Goal: Task Accomplishment & Management: Manage account settings

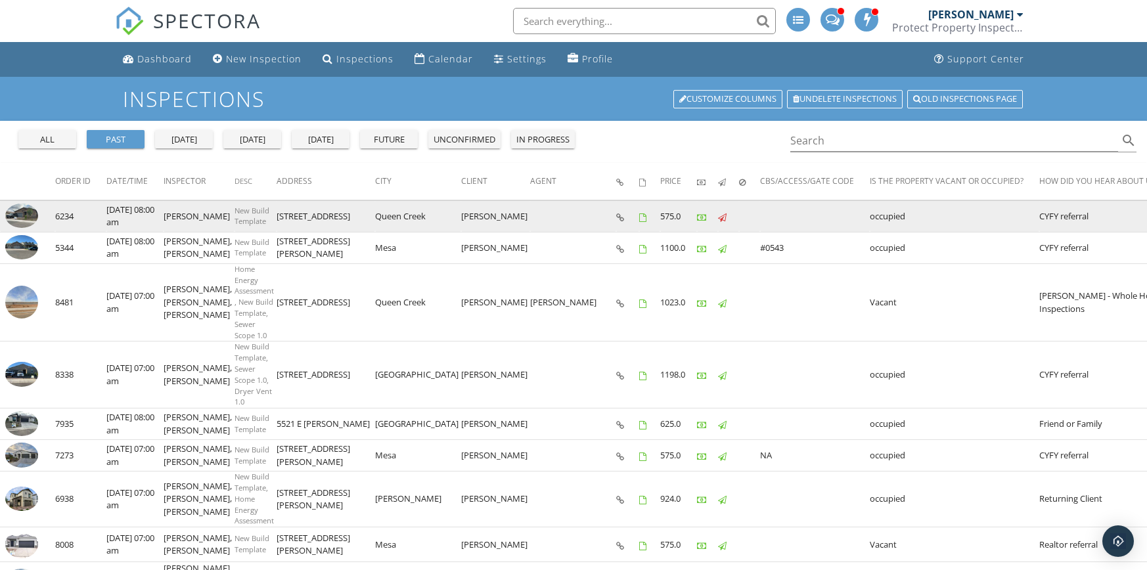
click at [17, 213] on img at bounding box center [21, 216] width 33 height 24
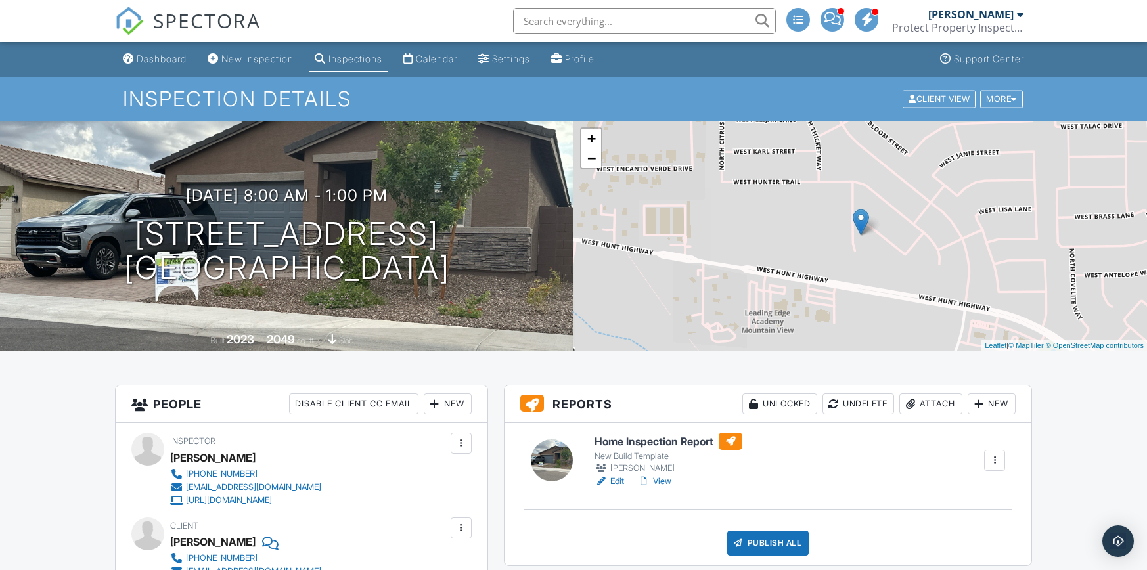
click at [1001, 457] on div at bounding box center [994, 460] width 13 height 13
click at [831, 472] on div "Home Inspection Report New Build Template Michael Burke Edit View Quick Publish…" at bounding box center [800, 460] width 426 height 55
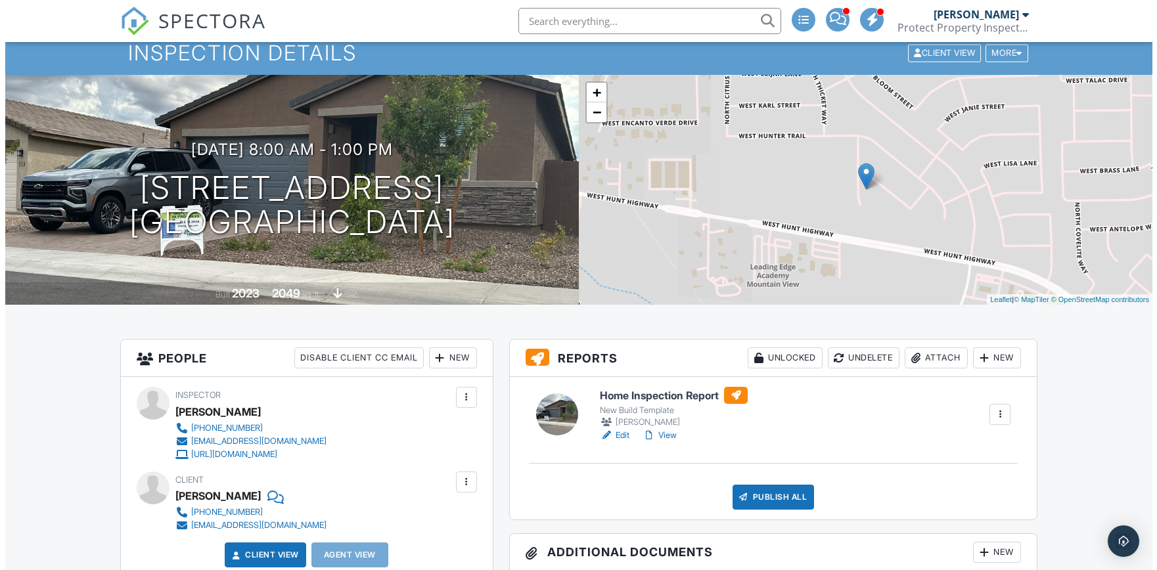
scroll to position [66, 0]
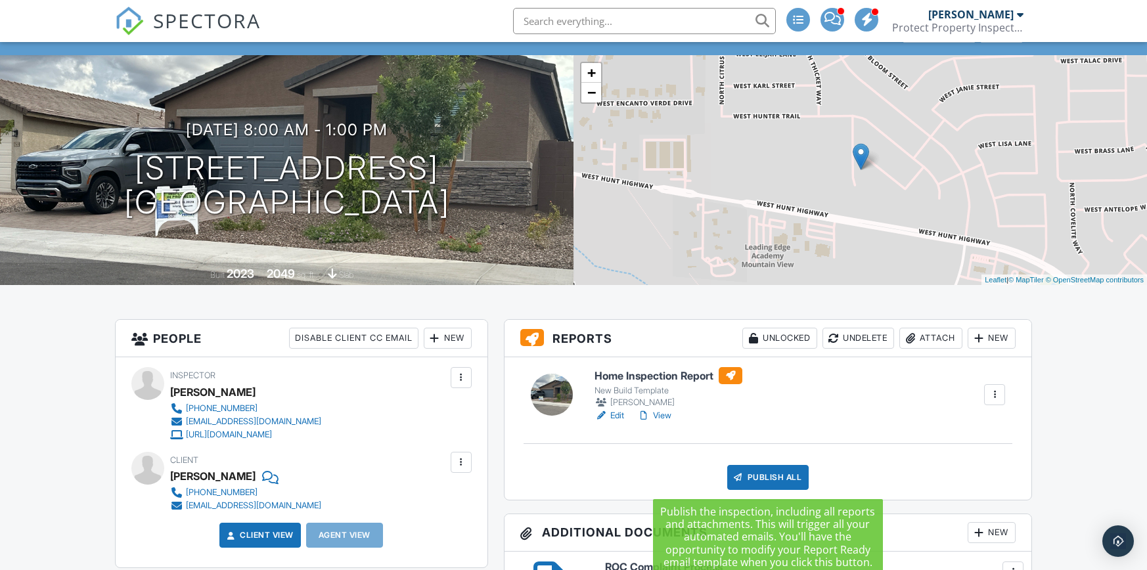
click at [770, 480] on div "Publish All" at bounding box center [768, 477] width 82 height 25
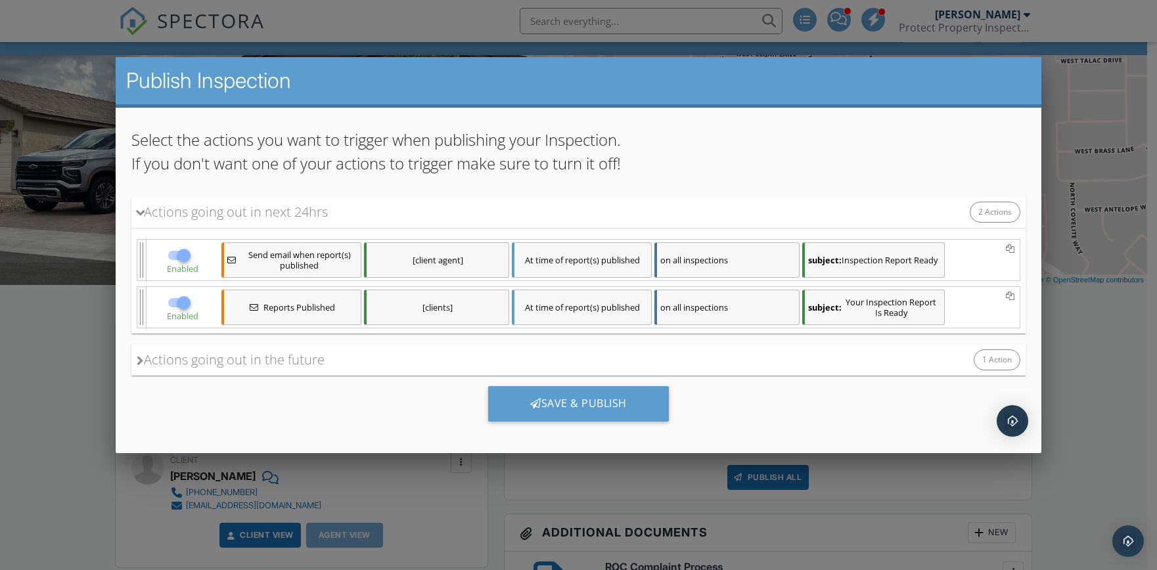
scroll to position [89, 0]
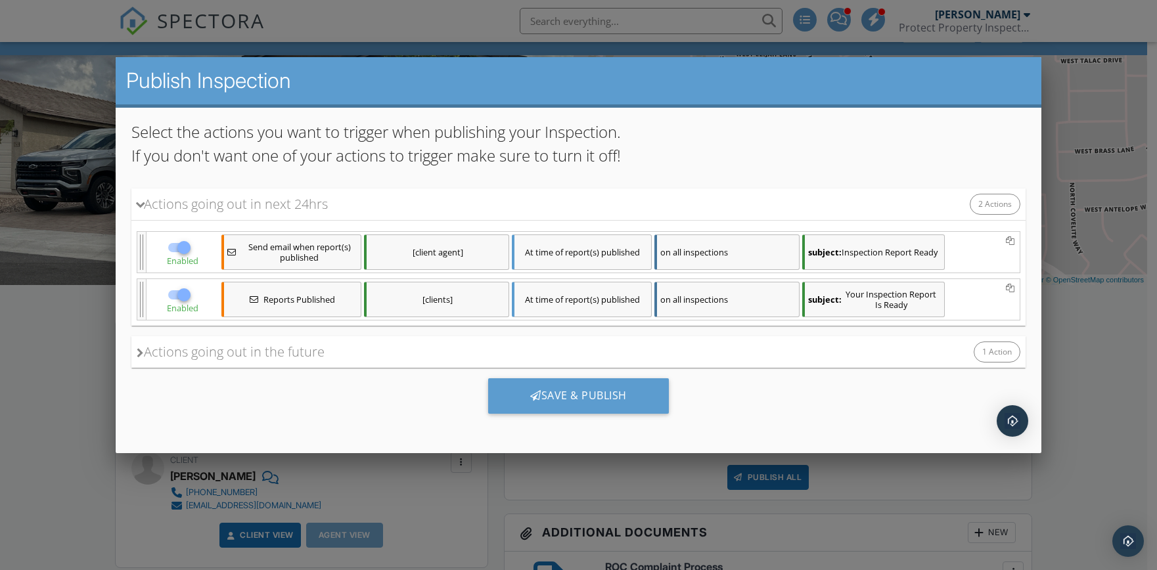
click at [315, 252] on span "Send email when report(s) published" at bounding box center [299, 251] width 116 height 21
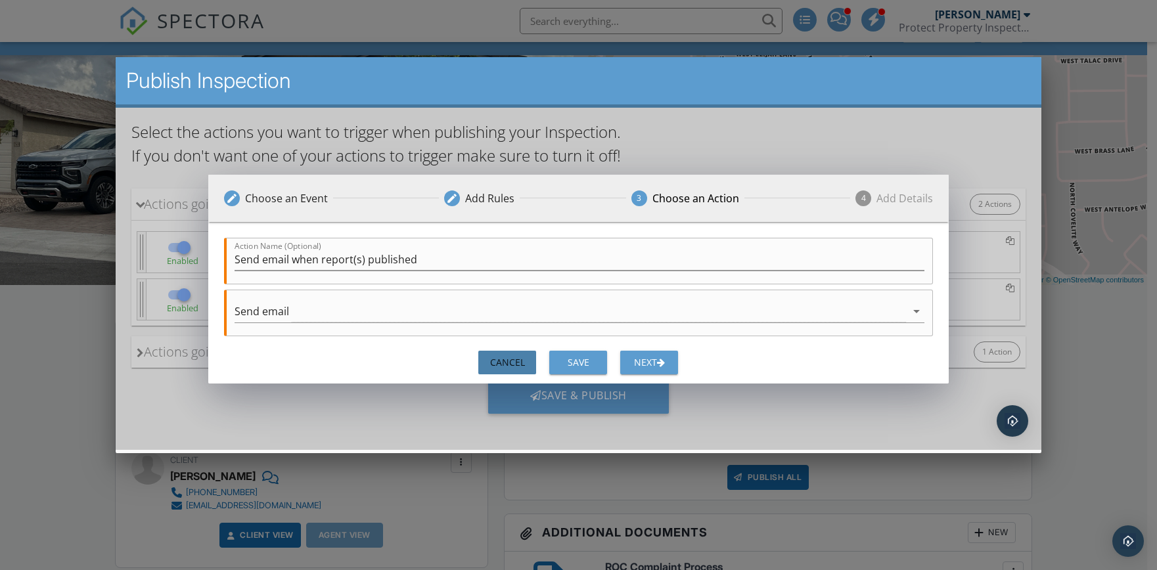
click at [525, 364] on div "Cancel" at bounding box center [507, 362] width 37 height 14
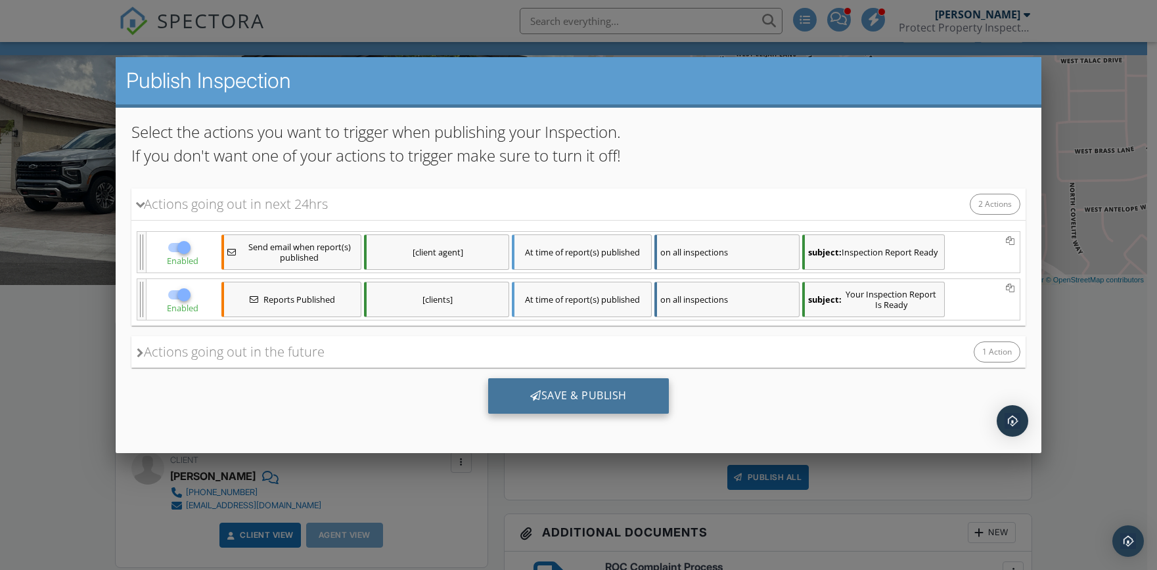
click at [534, 399] on div at bounding box center [535, 395] width 11 height 11
